Goal: Information Seeking & Learning: Learn about a topic

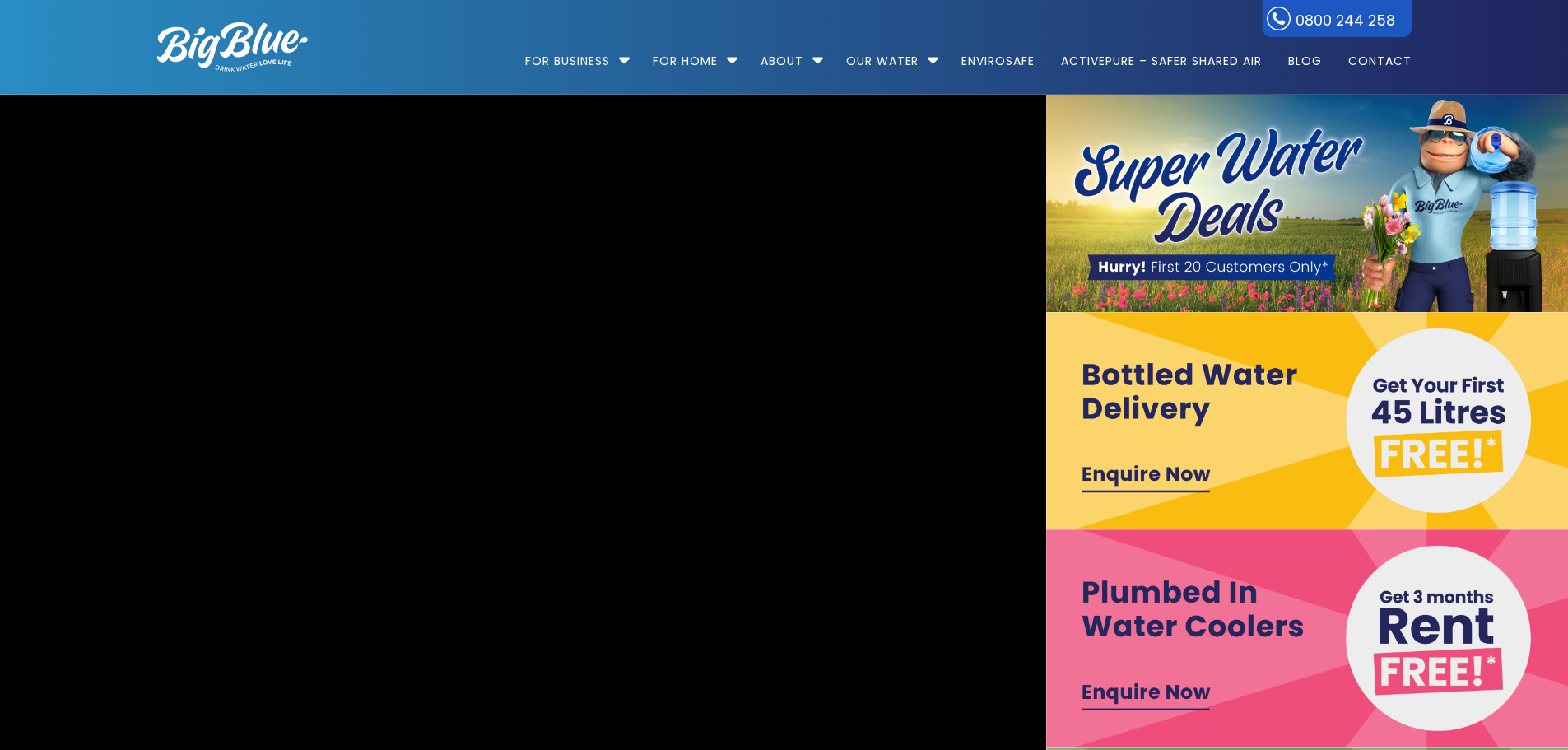
click at [1254, 197] on img at bounding box center [1308, 203] width 524 height 217
click at [1203, 272] on img at bounding box center [1308, 203] width 524 height 217
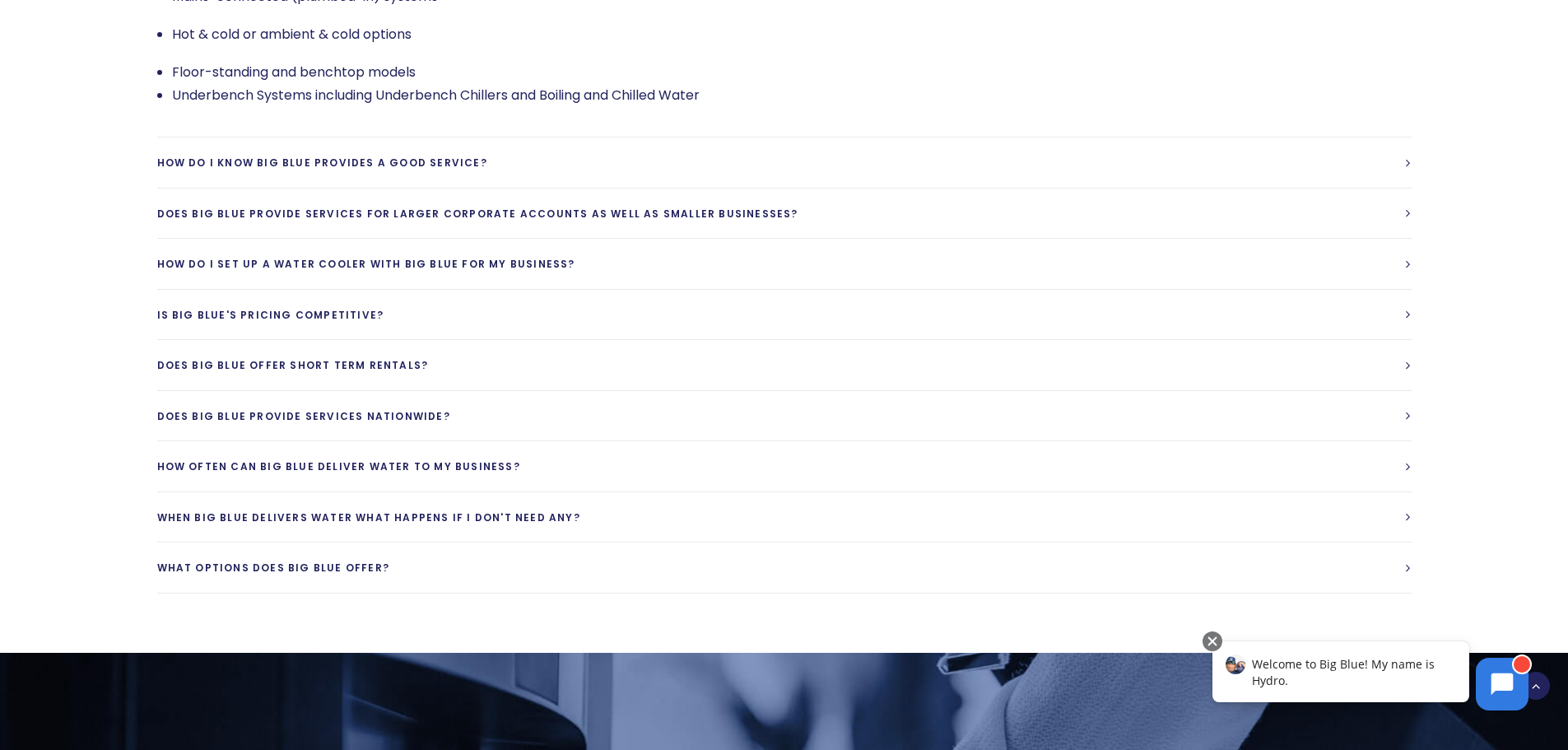
scroll to position [3868, 0]
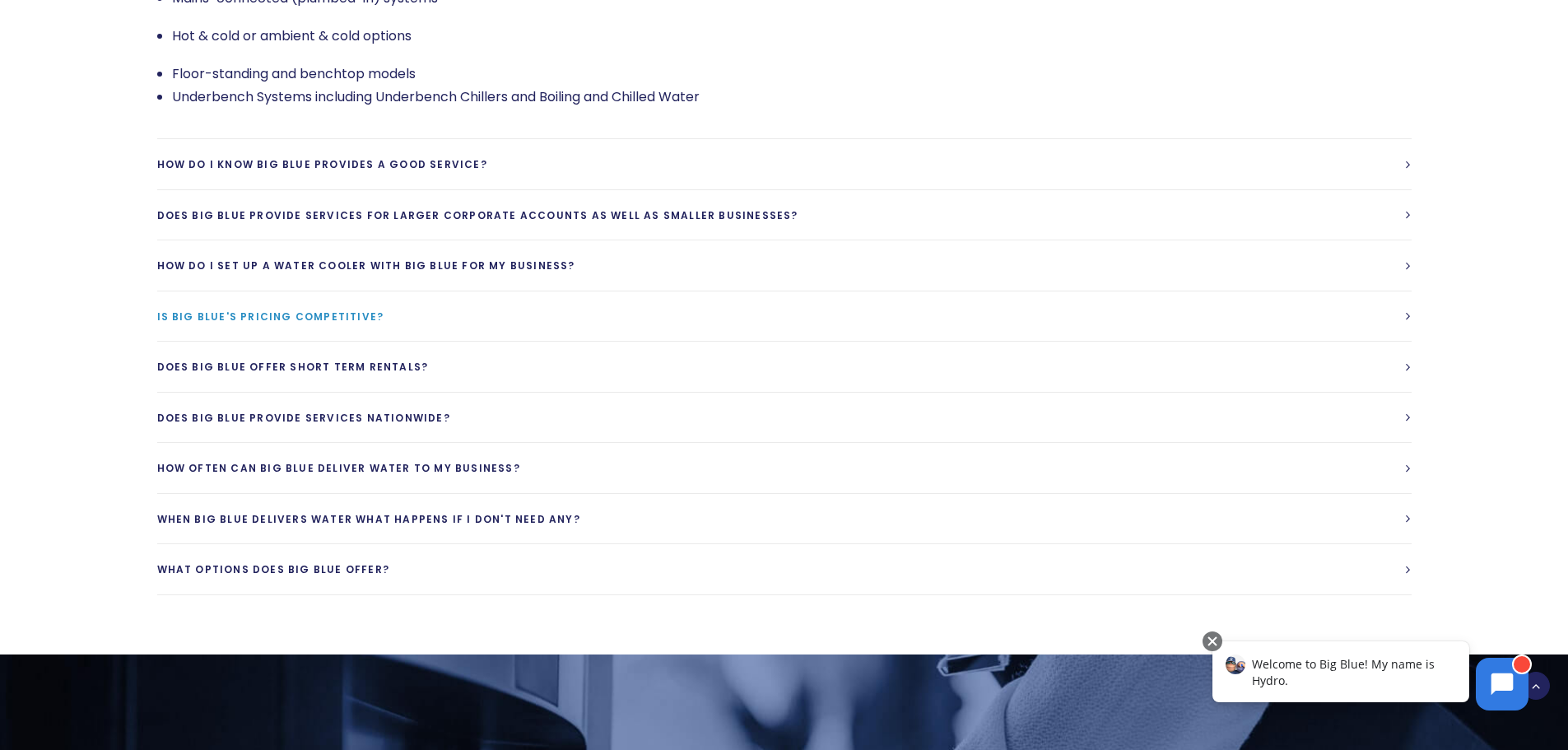
click at [606, 291] on link "Is Big Blue's Pricing competitive?" at bounding box center [784, 316] width 1254 height 50
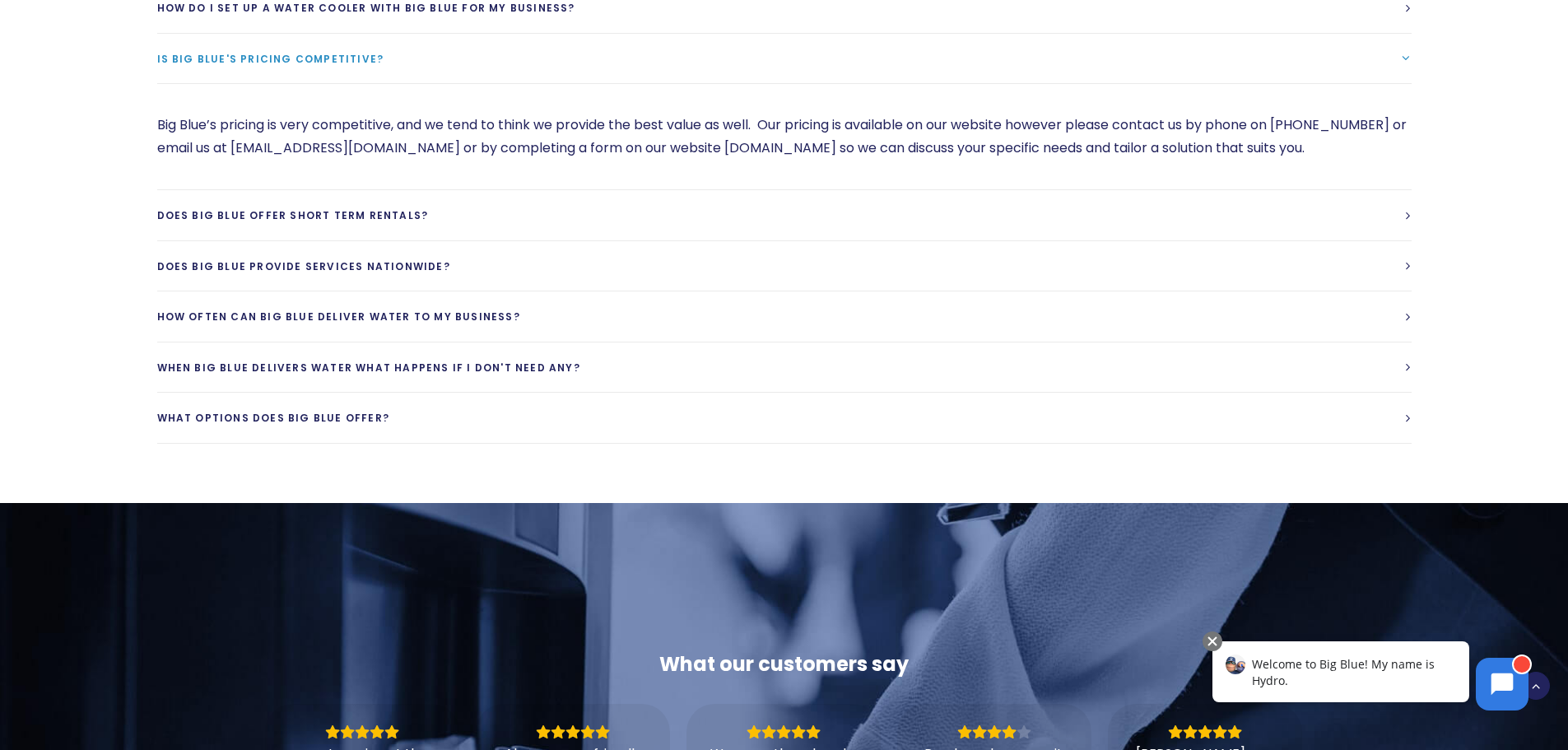
scroll to position [3868, 0]
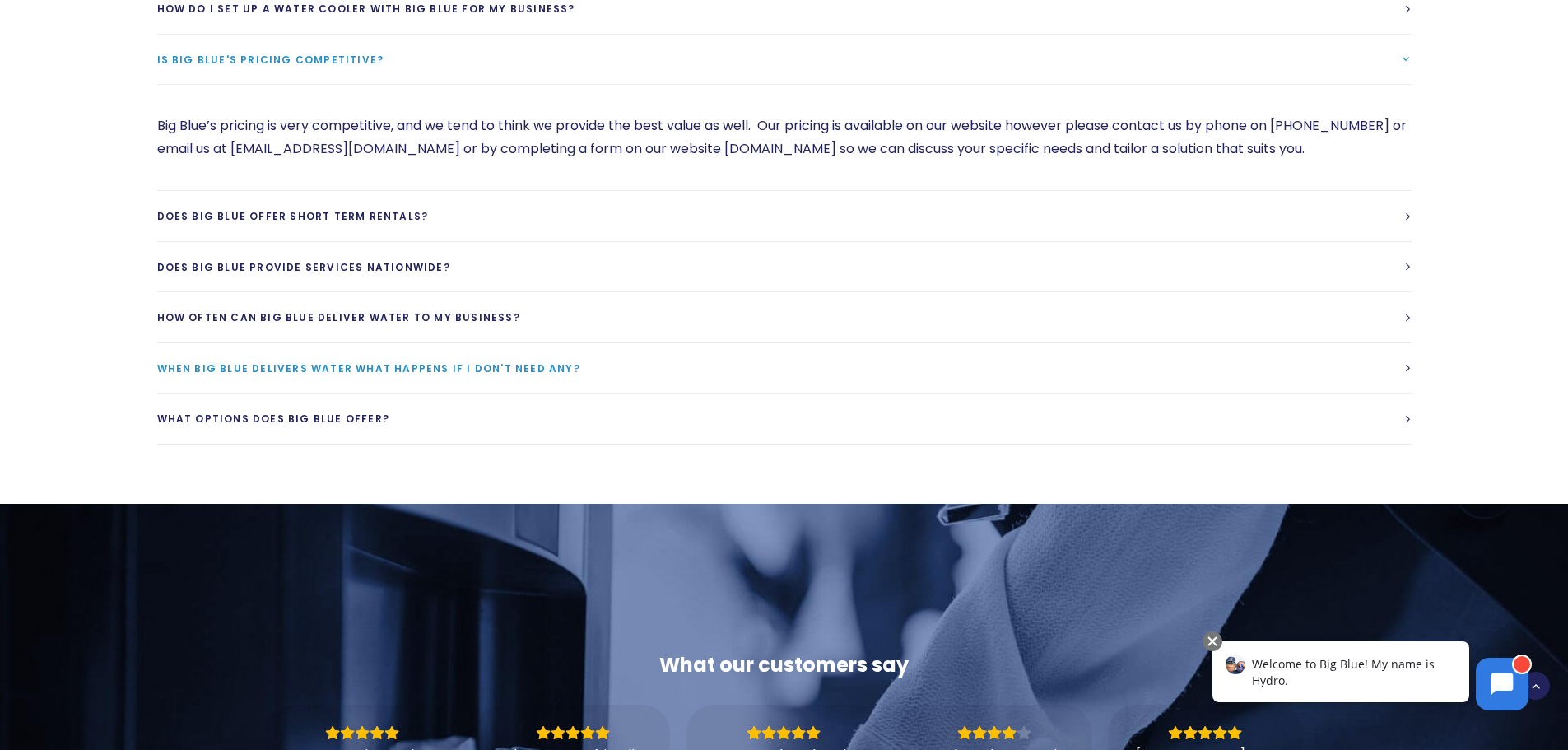
click at [659, 343] on link "When Big Blue delivers water what happens if I don't need any?" at bounding box center [784, 368] width 1254 height 50
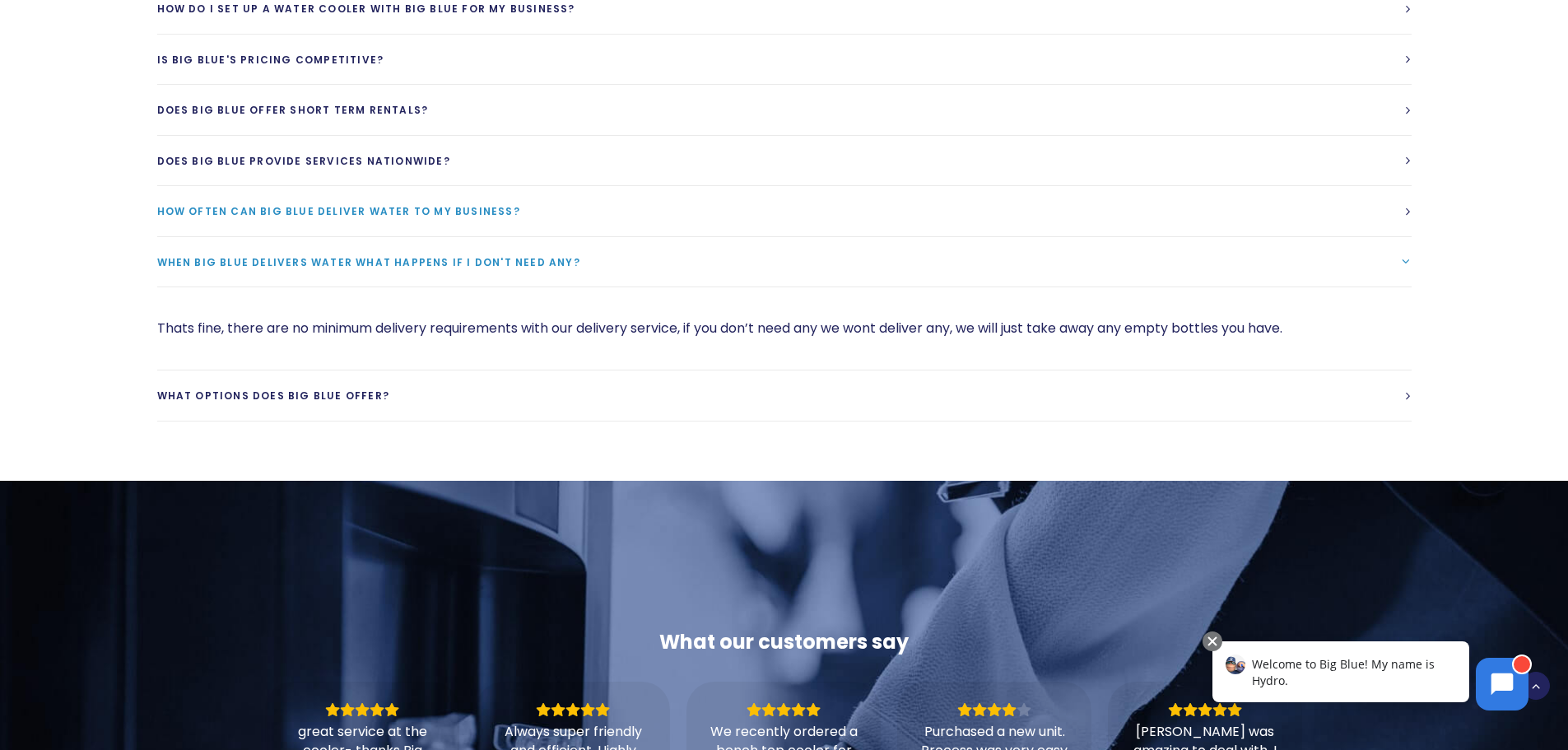
click at [646, 186] on link "How often can Big Blue deliver water to my business?" at bounding box center [784, 211] width 1254 height 50
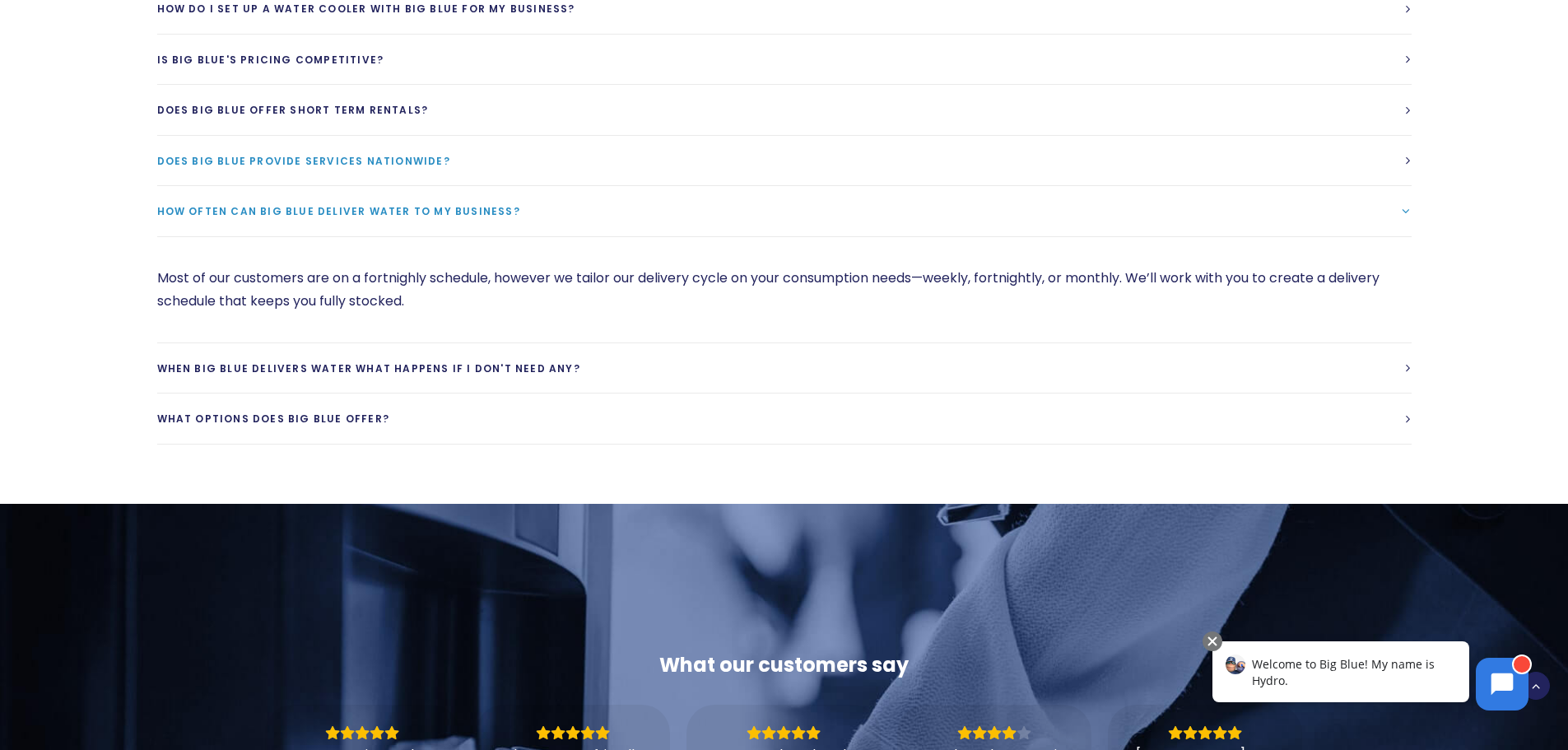
click at [620, 136] on link "Does Big Blue provide services Nationwide?" at bounding box center [784, 161] width 1254 height 50
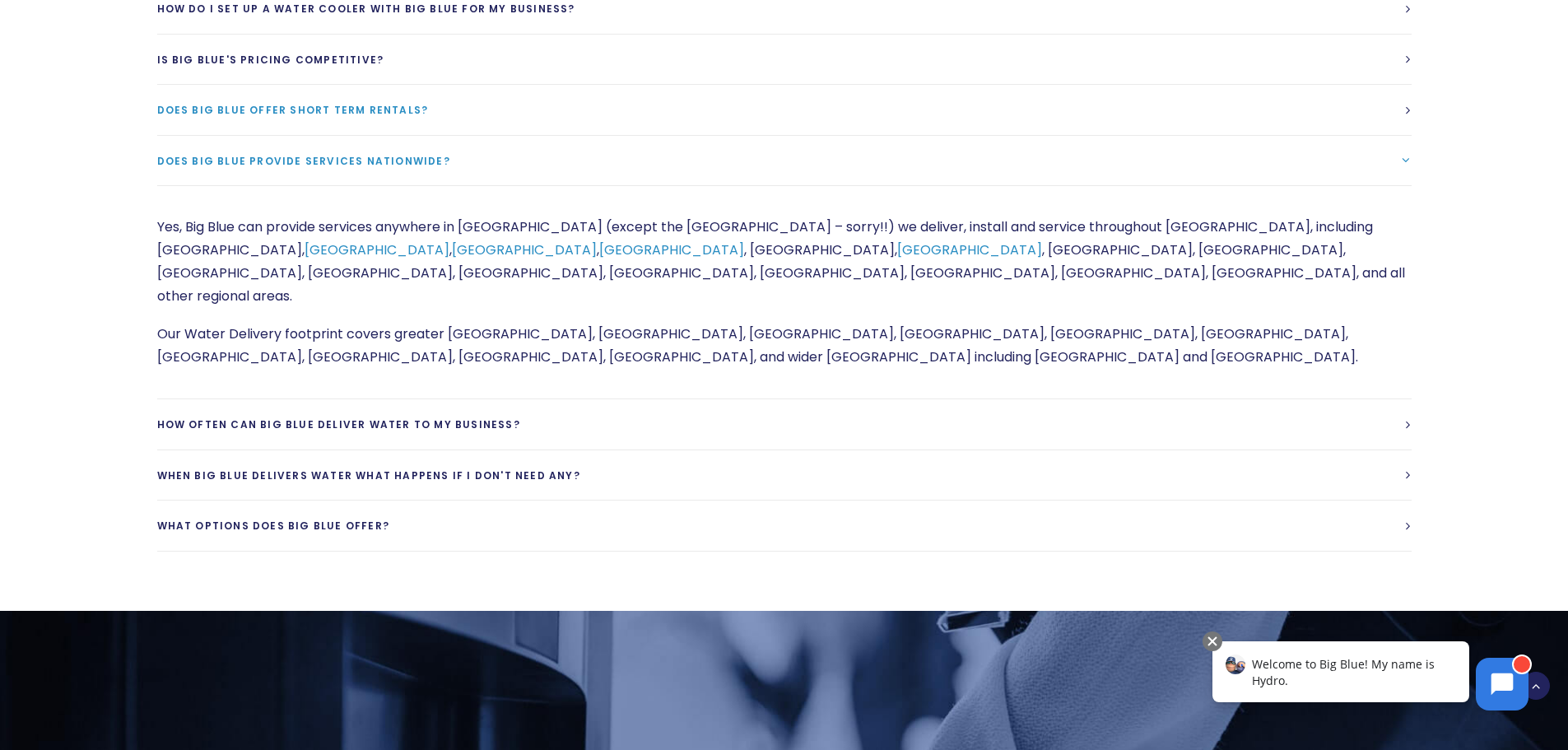
click at [600, 85] on link "Does Big Blue offer short term rentals?" at bounding box center [784, 110] width 1254 height 50
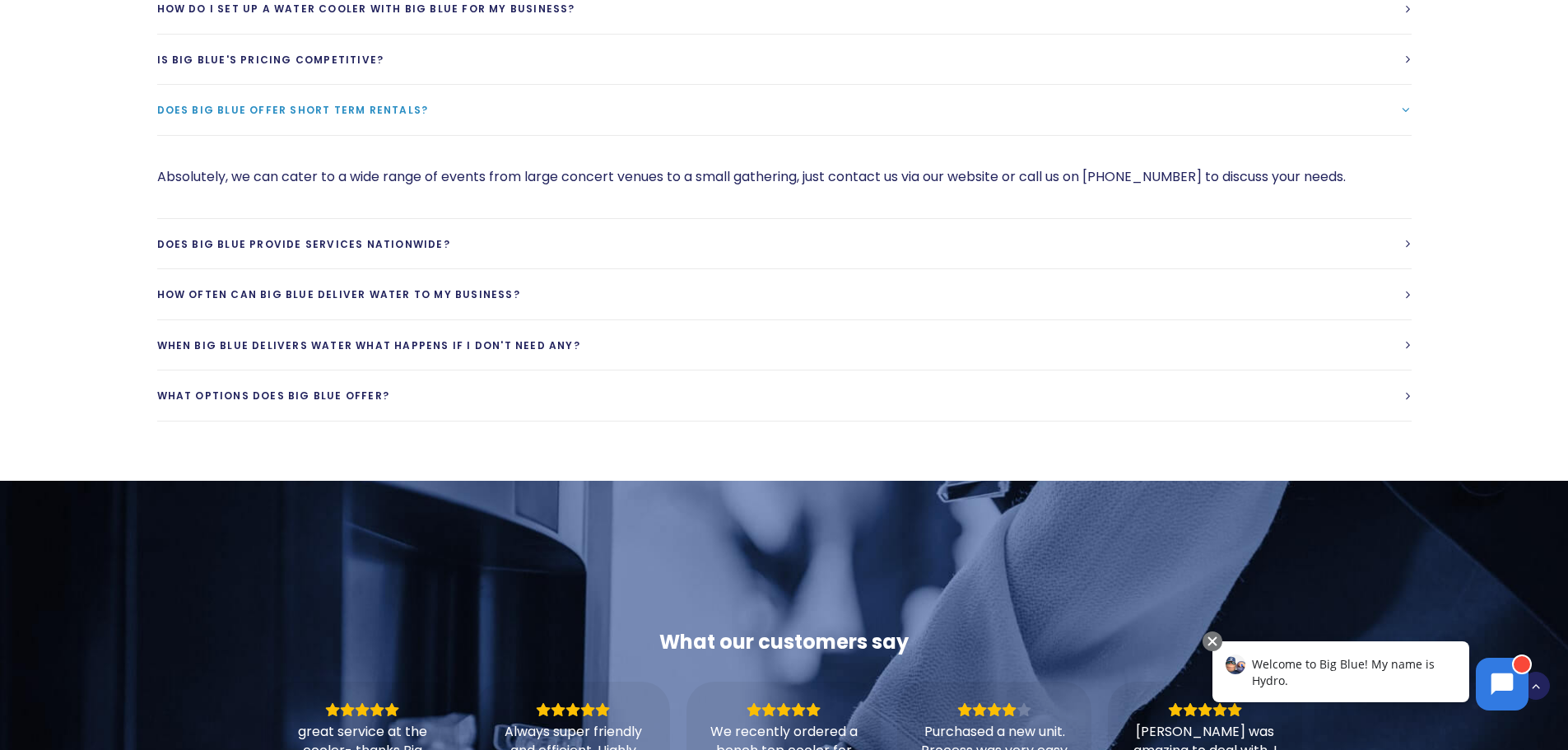
scroll to position [3785, 0]
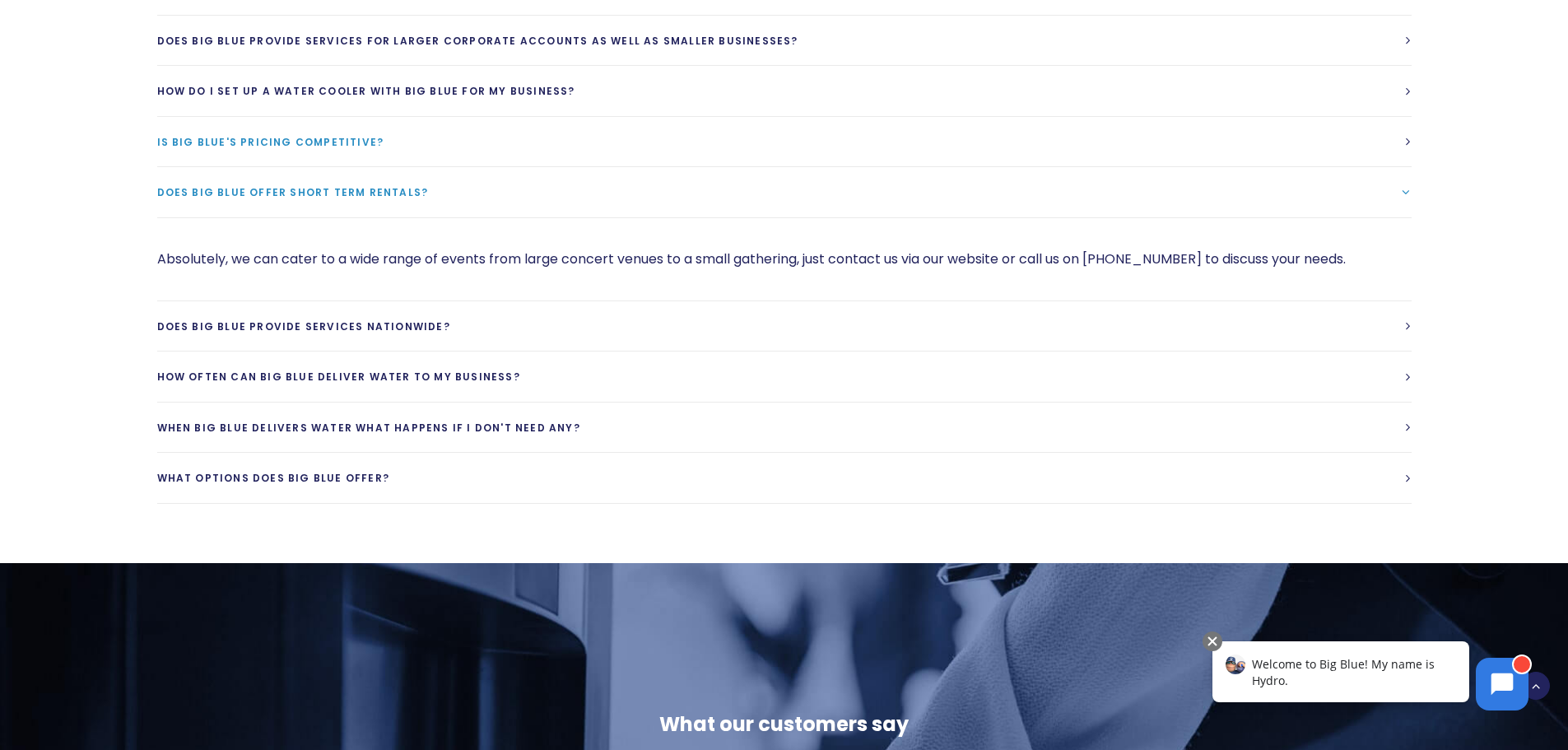
click at [477, 117] on link "Is Big Blue's Pricing competitive?" at bounding box center [784, 142] width 1254 height 50
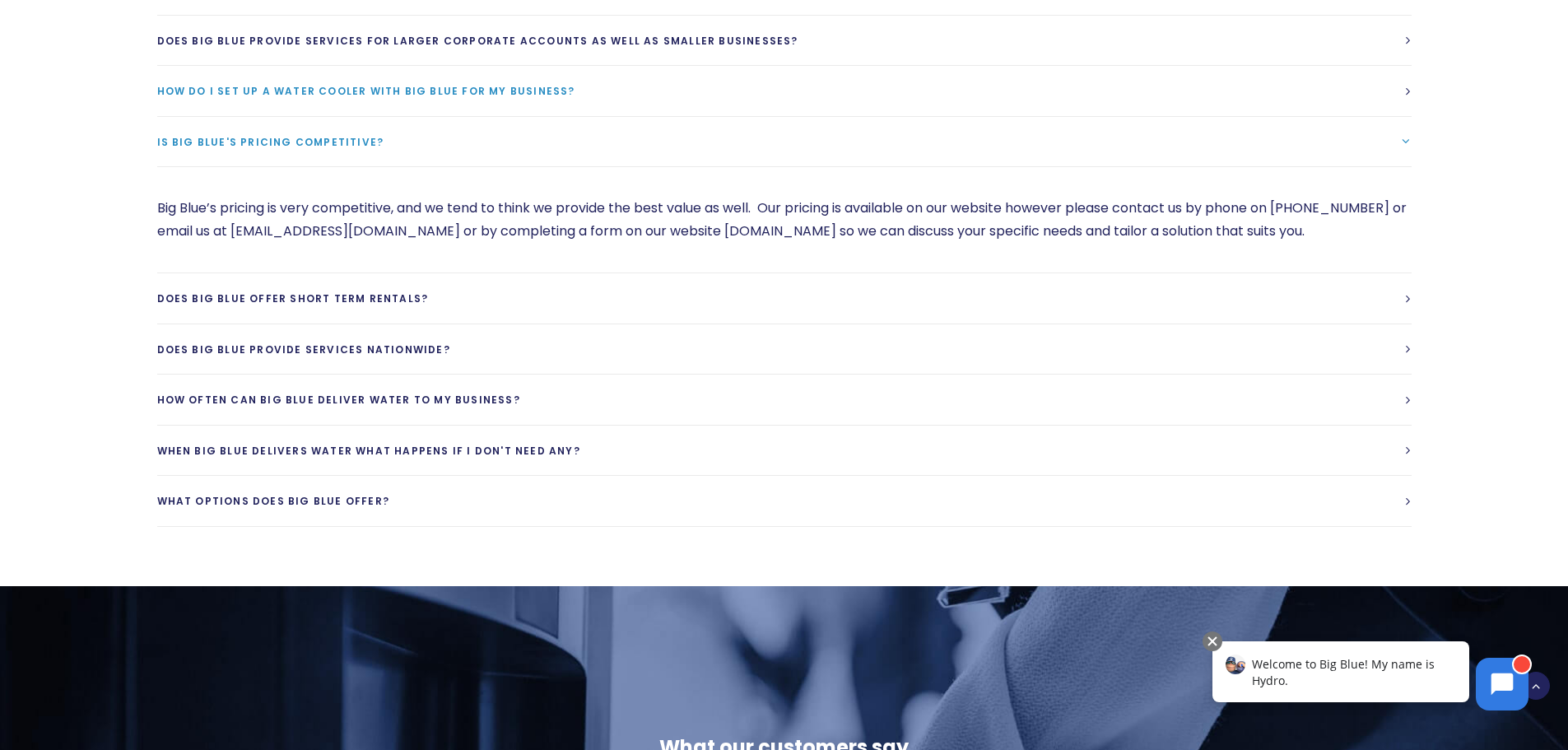
click at [632, 66] on link "How do I set up a water cooler with Big Blue for my business?" at bounding box center [784, 91] width 1254 height 50
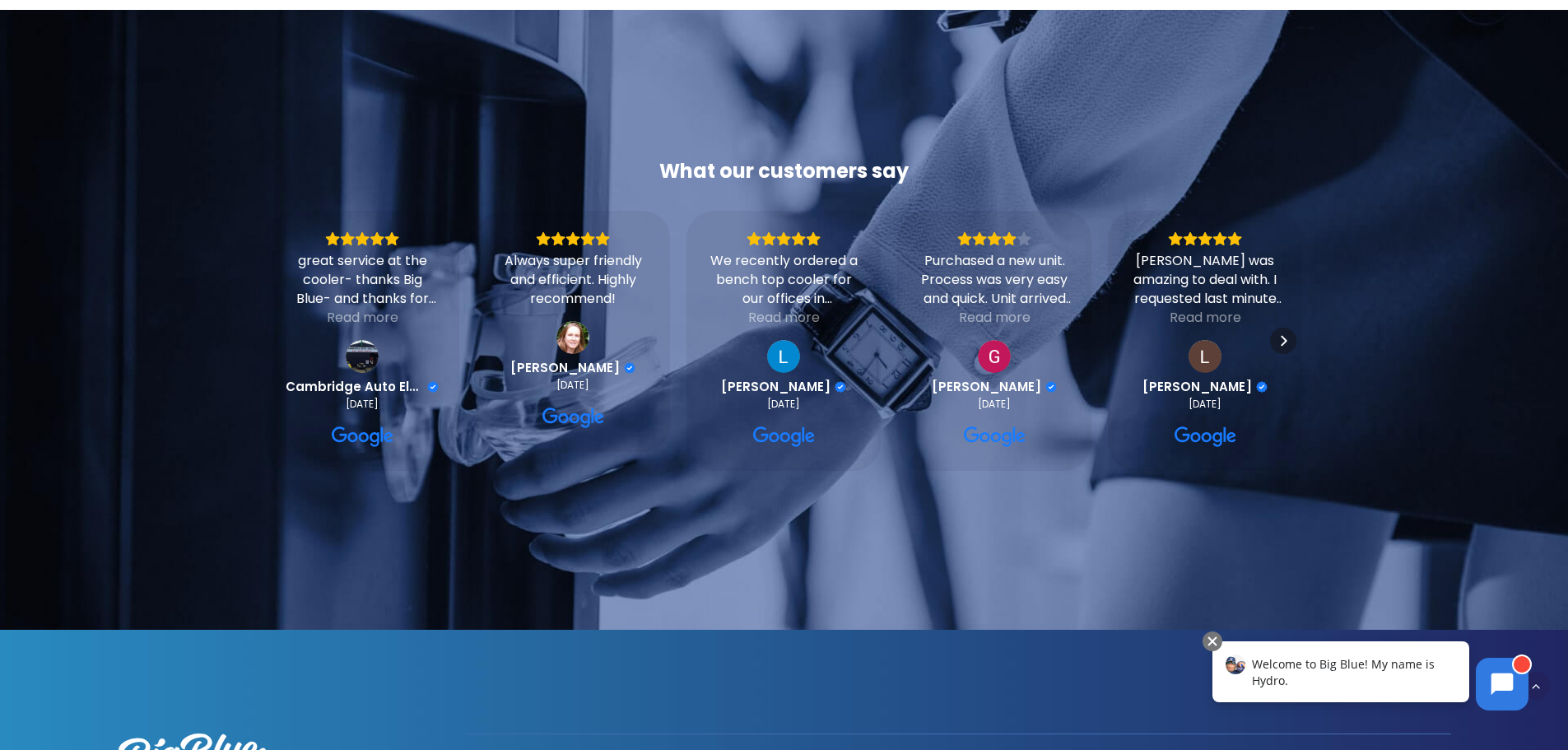
scroll to position [4885, 0]
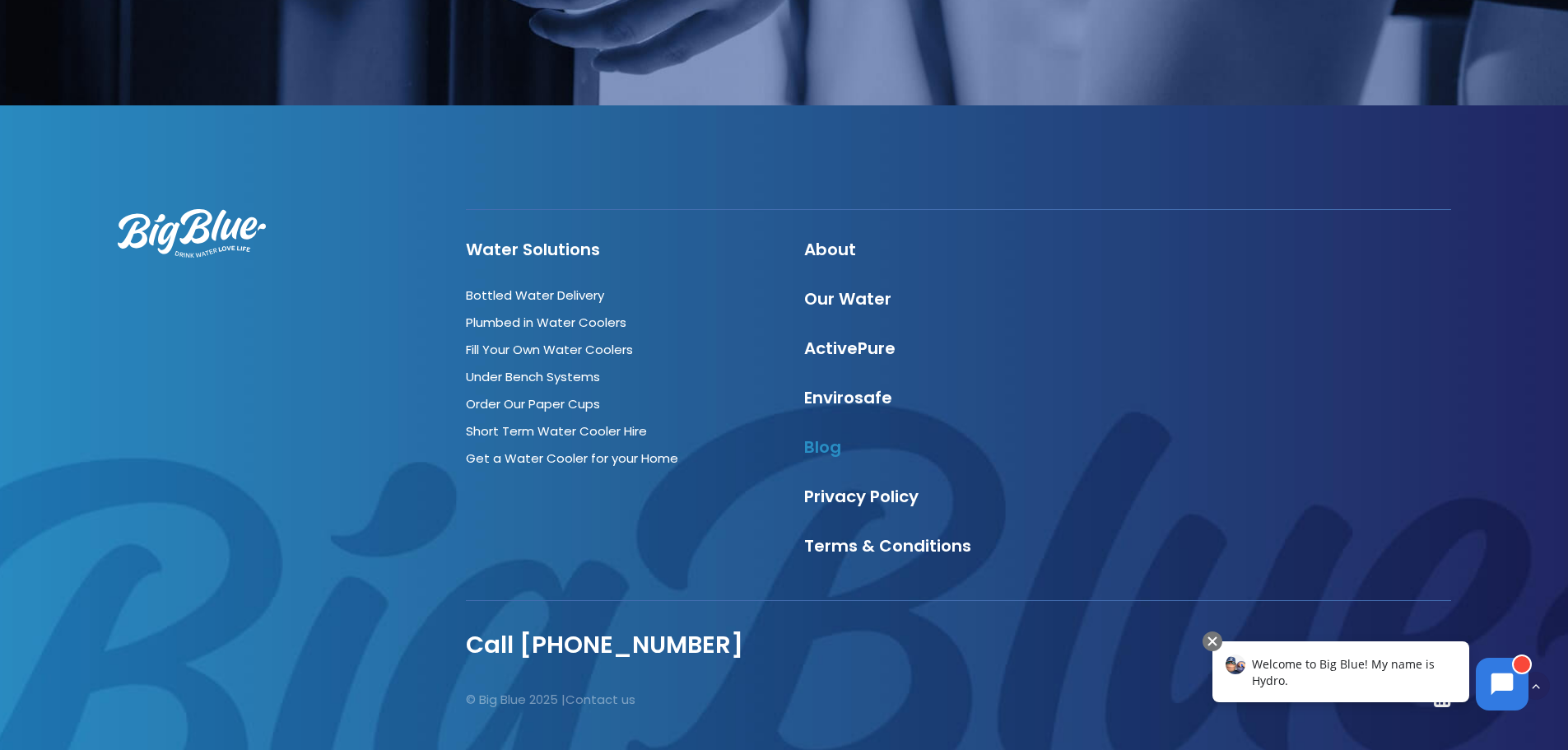
click at [812, 435] on link "Blog" at bounding box center [822, 447] width 37 height 23
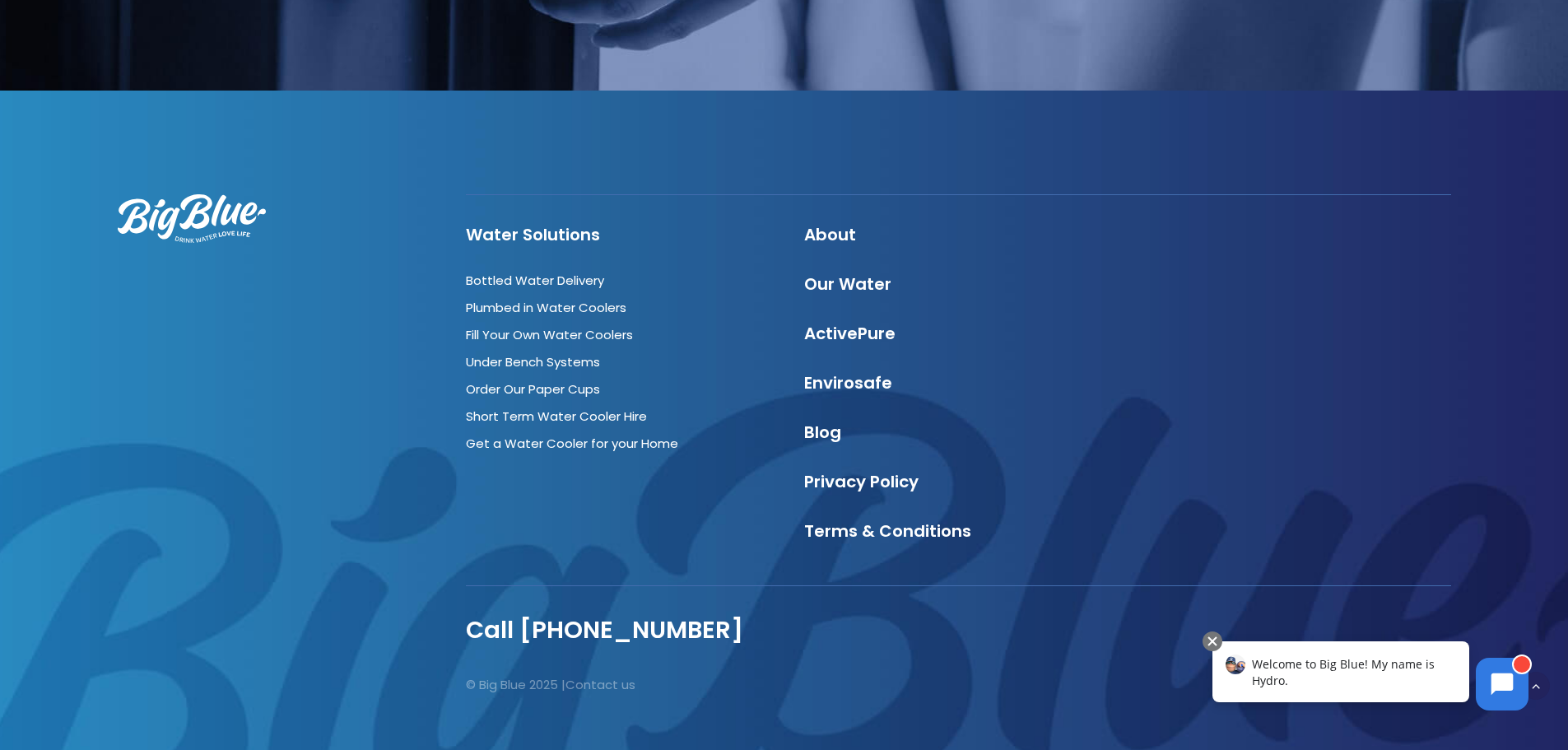
scroll to position [2207, 0]
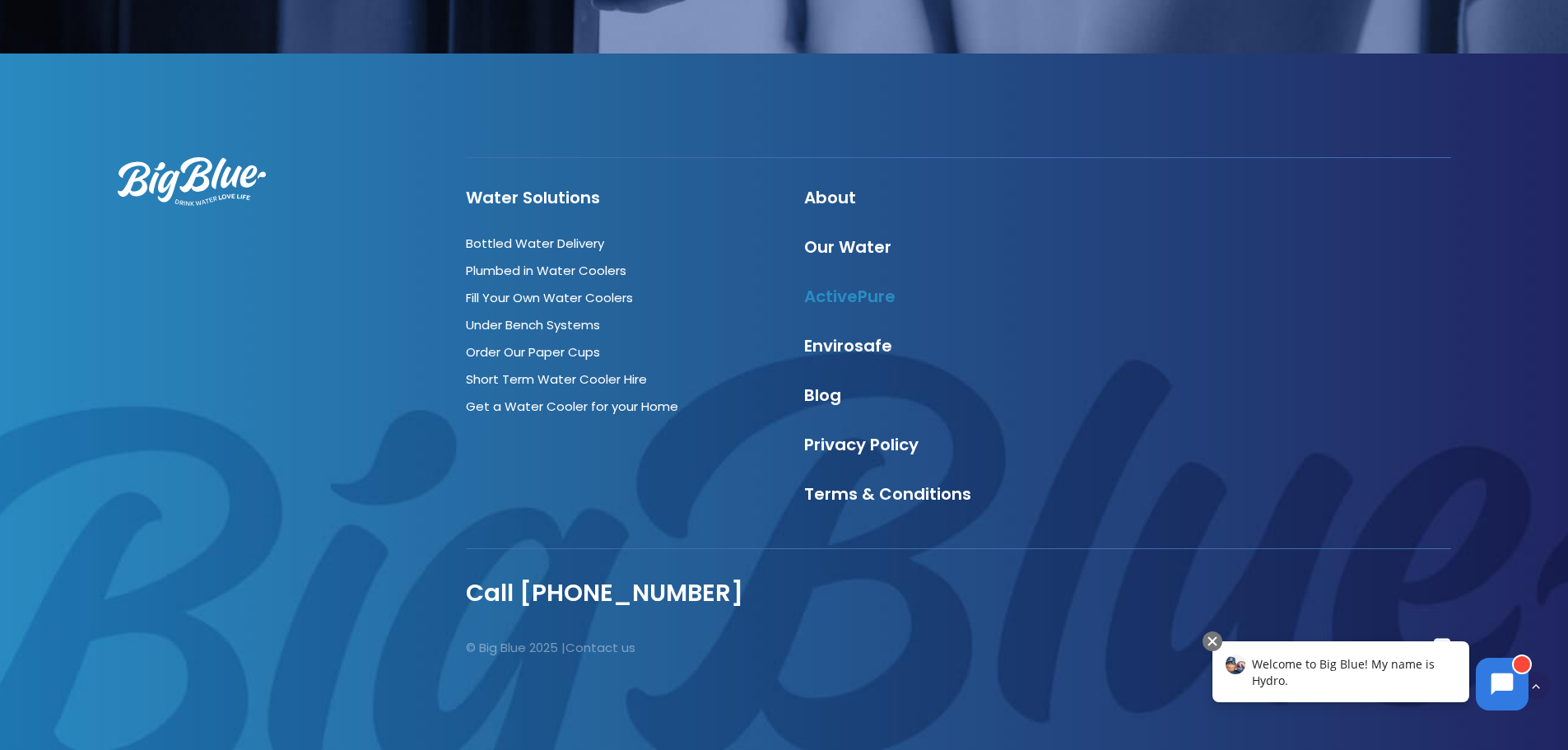
click at [844, 301] on link "ActivePure" at bounding box center [850, 296] width 92 height 23
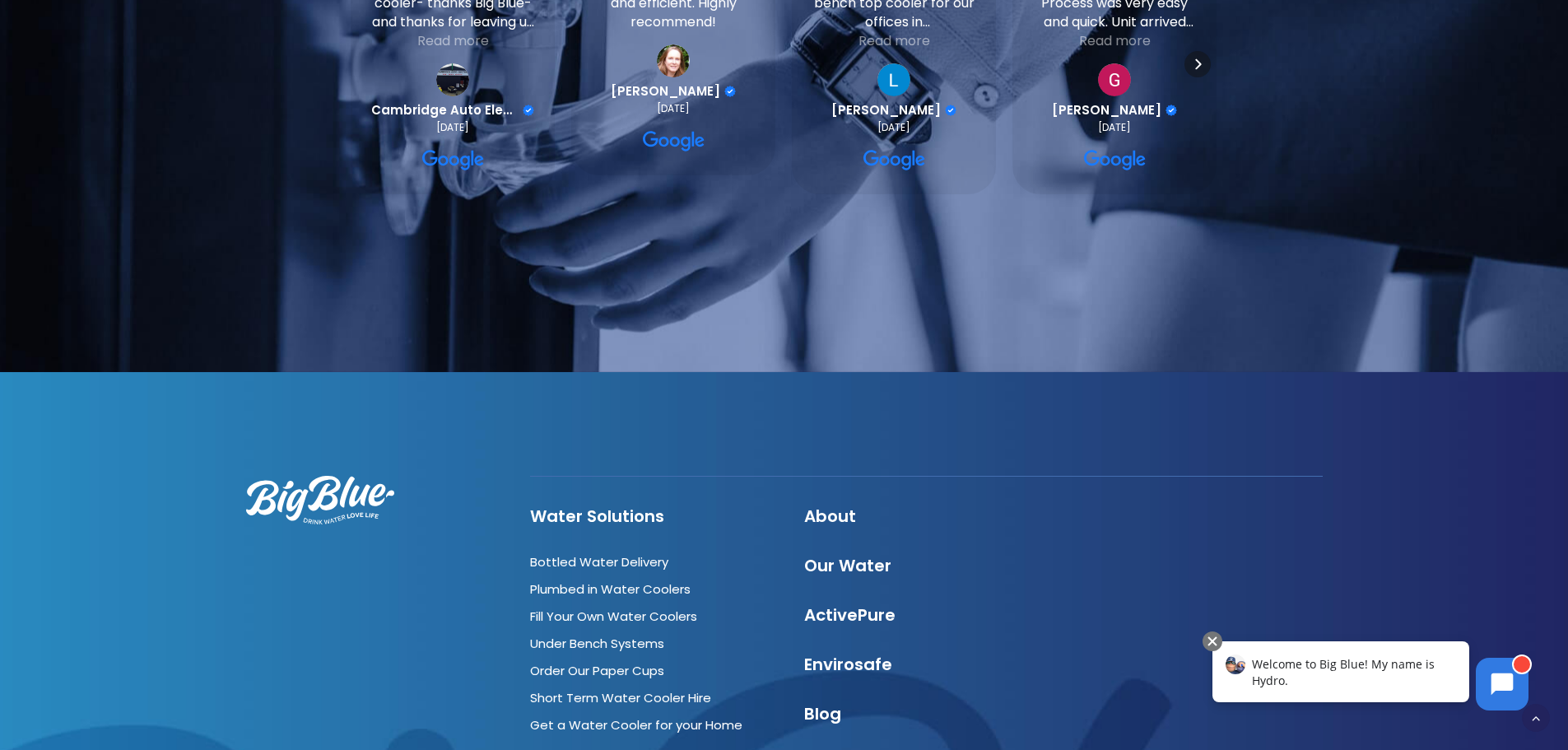
scroll to position [4856, 0]
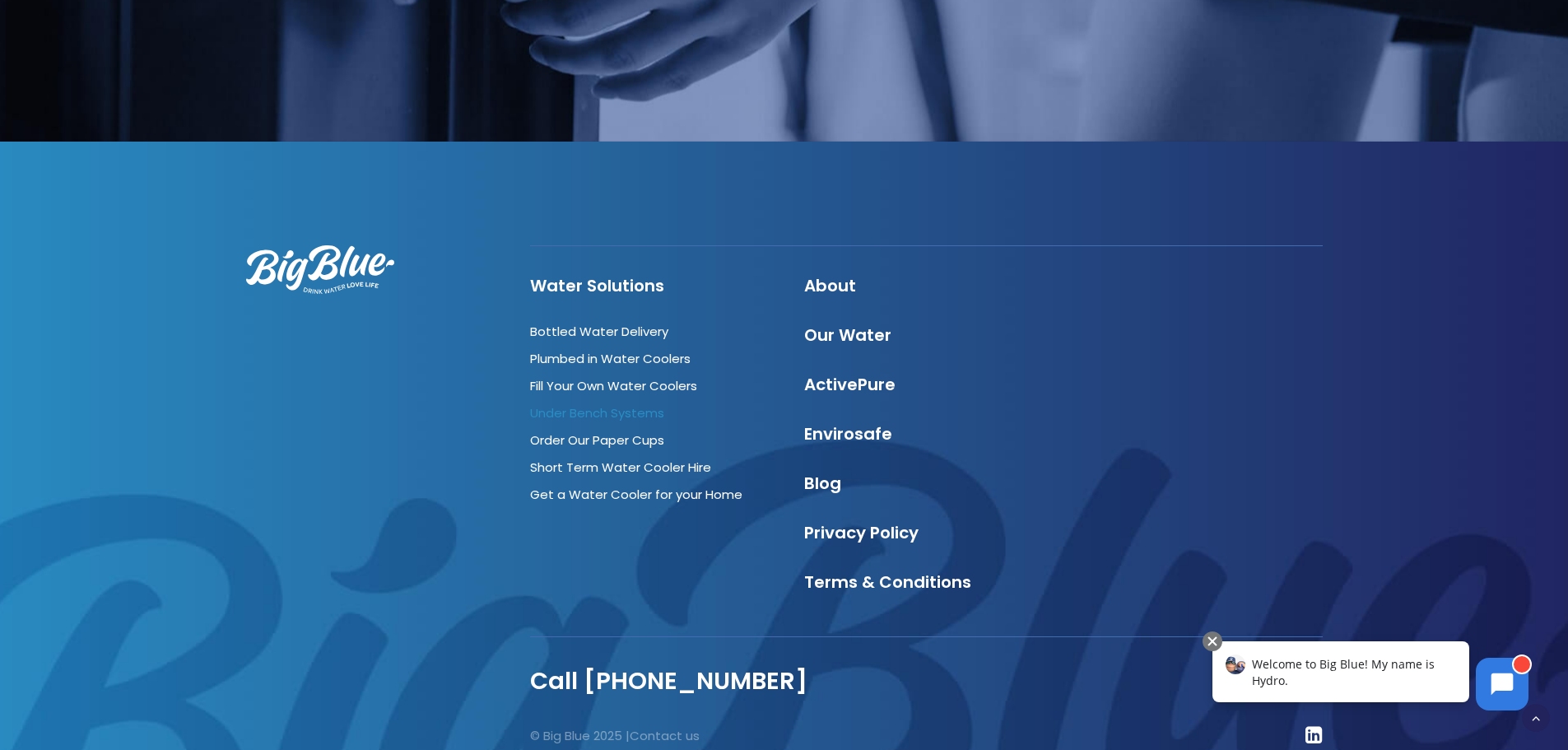
click at [594, 410] on link "Under Bench Systems" at bounding box center [596, 413] width 134 height 17
